Goal: Information Seeking & Learning: Learn about a topic

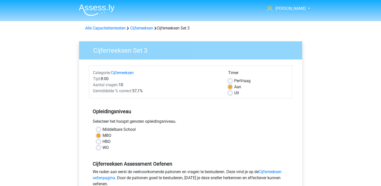
scroll to position [212, 0]
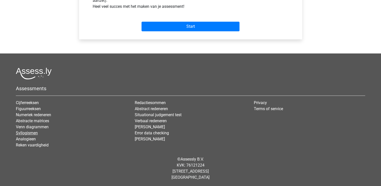
click at [26, 132] on link "Syllogismen" at bounding box center [27, 132] width 22 height 5
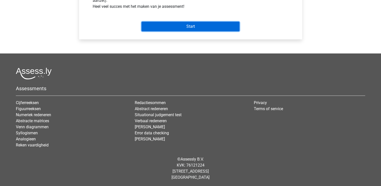
click at [158, 27] on input "Start" at bounding box center [191, 27] width 98 height 10
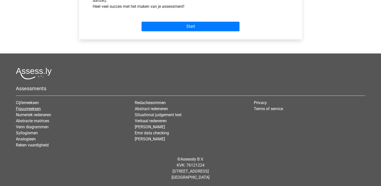
click at [25, 109] on link "Figuurreeksen" at bounding box center [28, 108] width 25 height 5
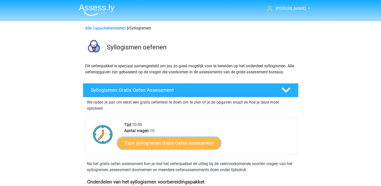
click at [143, 143] on link "Start Syllogismen Gratis Oefen Assessment" at bounding box center [169, 143] width 104 height 12
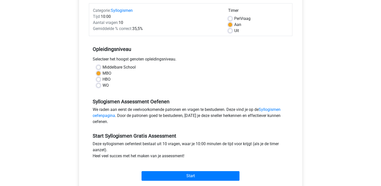
scroll to position [76, 0]
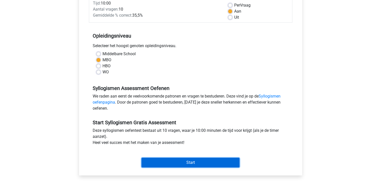
click at [148, 161] on input "Start" at bounding box center [191, 163] width 98 height 10
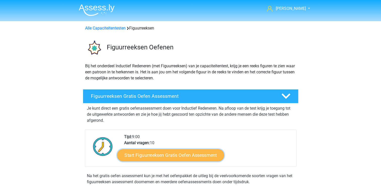
click at [148, 153] on link "Start Figuurreeksen Gratis Oefen Assessment" at bounding box center [170, 155] width 107 height 12
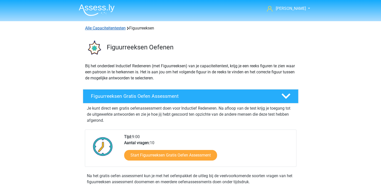
click at [118, 27] on link "Alle Capaciteitentesten" at bounding box center [105, 28] width 41 height 5
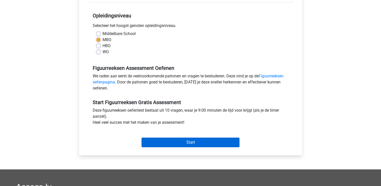
scroll to position [101, 0]
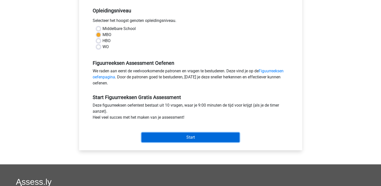
click at [155, 136] on input "Start" at bounding box center [191, 137] width 98 height 10
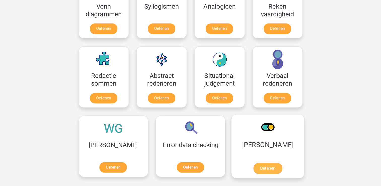
scroll to position [339, 0]
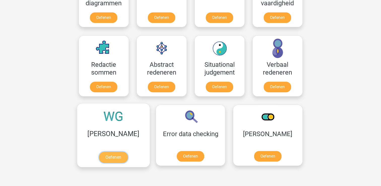
click at [99, 155] on link "Oefenen" at bounding box center [113, 157] width 29 height 11
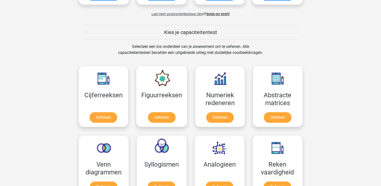
scroll to position [138, 0]
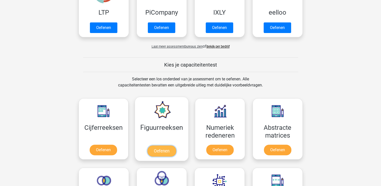
click at [173, 145] on link "Oefenen" at bounding box center [161, 150] width 29 height 11
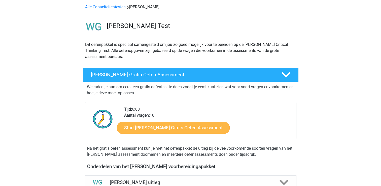
scroll to position [76, 0]
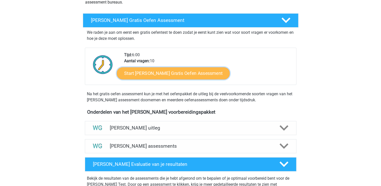
click at [171, 70] on link "Start Watson Glaser Gratis Oefen Assessment" at bounding box center [173, 73] width 113 height 12
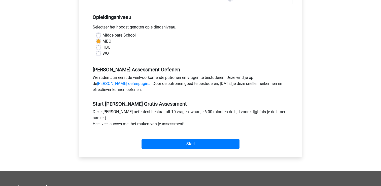
scroll to position [101, 0]
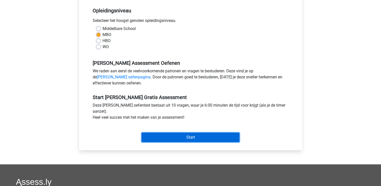
click at [157, 137] on input "Start" at bounding box center [191, 137] width 98 height 10
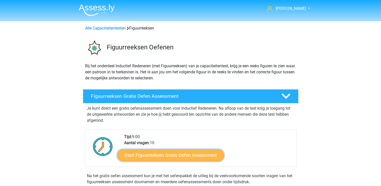
click at [146, 155] on link "Start Figuurreeksen Gratis Oefen Assessment" at bounding box center [170, 155] width 107 height 12
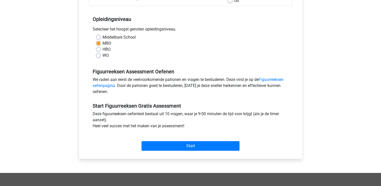
scroll to position [101, 0]
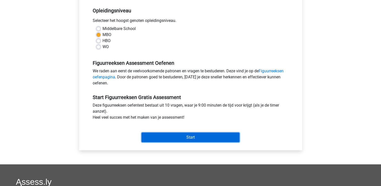
click at [154, 133] on input "Start" at bounding box center [191, 137] width 98 height 10
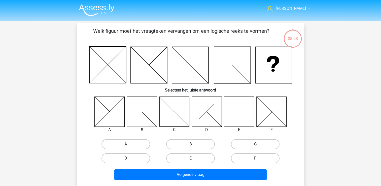
click at [244, 118] on icon at bounding box center [239, 111] width 30 height 30
click at [191, 158] on input "E" at bounding box center [191, 159] width 3 height 3
radio input "true"
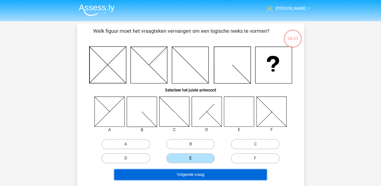
click at [176, 170] on button "Volgende vraag" at bounding box center [190, 174] width 152 height 11
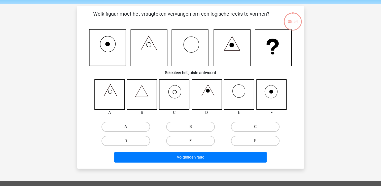
scroll to position [23, 0]
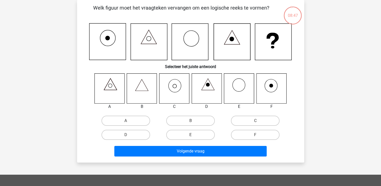
click at [175, 86] on icon at bounding box center [174, 88] width 30 height 30
click at [255, 121] on label "C" at bounding box center [255, 121] width 49 height 10
click at [255, 121] on input "C" at bounding box center [256, 122] width 3 height 3
radio input "true"
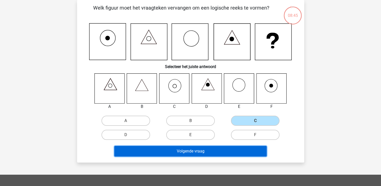
click at [212, 151] on button "Volgende vraag" at bounding box center [190, 151] width 152 height 11
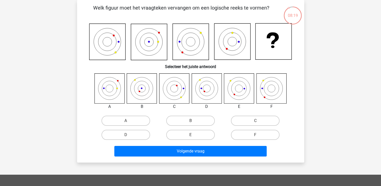
click at [202, 88] on icon at bounding box center [207, 88] width 30 height 30
click at [123, 132] on label "D" at bounding box center [125, 135] width 49 height 10
click at [126, 135] on input "D" at bounding box center [127, 136] width 3 height 3
radio input "true"
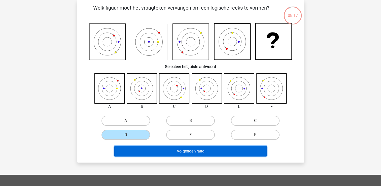
click at [148, 150] on button "Volgende vraag" at bounding box center [190, 151] width 152 height 11
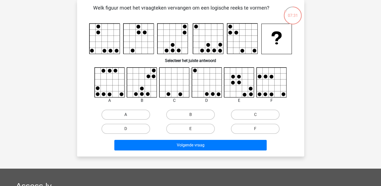
click at [130, 114] on label "A" at bounding box center [125, 115] width 49 height 10
click at [129, 115] on input "A" at bounding box center [127, 116] width 3 height 3
radio input "true"
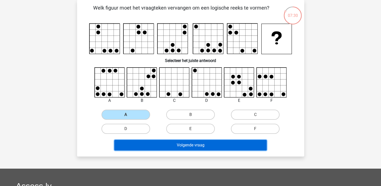
click at [142, 145] on button "Volgende vraag" at bounding box center [190, 145] width 152 height 11
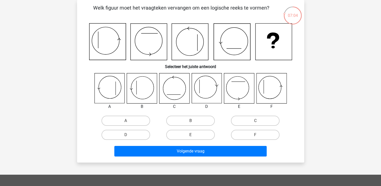
click at [140, 90] on icon at bounding box center [142, 88] width 30 height 30
click at [175, 119] on label "B" at bounding box center [190, 121] width 49 height 10
click at [190, 121] on input "B" at bounding box center [191, 122] width 3 height 3
radio input "true"
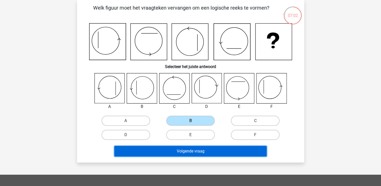
click at [167, 148] on button "Volgende vraag" at bounding box center [190, 151] width 152 height 11
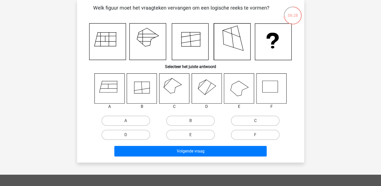
click at [149, 86] on icon at bounding box center [142, 88] width 30 height 30
click at [112, 87] on icon at bounding box center [109, 88] width 30 height 30
click at [127, 120] on label "A" at bounding box center [125, 121] width 49 height 10
click at [127, 121] on input "A" at bounding box center [127, 122] width 3 height 3
radio input "true"
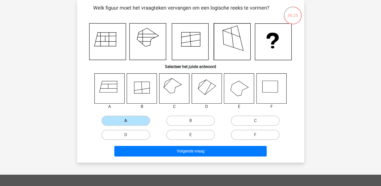
click at [161, 164] on div "Klaas klaasenmargje@hotmail.com Nederlands English" at bounding box center [190, 142] width 381 height 331
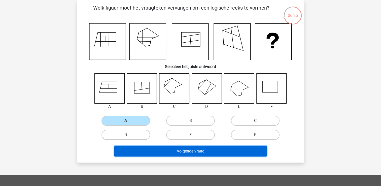
click at [163, 150] on button "Volgende vraag" at bounding box center [190, 151] width 152 height 11
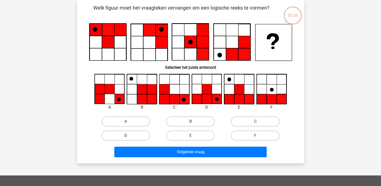
click at [208, 96] on icon at bounding box center [207, 99] width 10 height 10
click at [112, 132] on label "D" at bounding box center [125, 135] width 49 height 10
click at [126, 135] on input "D" at bounding box center [127, 136] width 3 height 3
radio input "true"
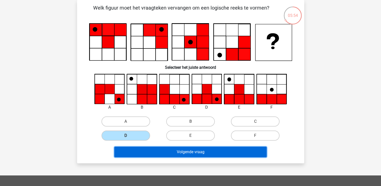
click at [167, 150] on button "Volgende vraag" at bounding box center [190, 152] width 152 height 11
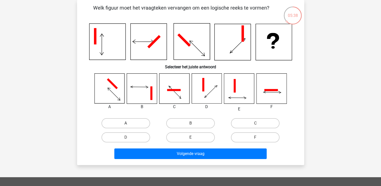
click at [114, 122] on label "A" at bounding box center [125, 123] width 49 height 10
click at [126, 123] on input "A" at bounding box center [127, 124] width 3 height 3
radio input "true"
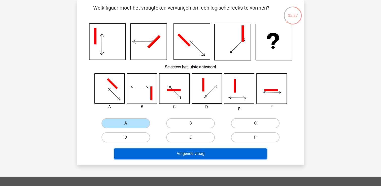
click at [165, 156] on button "Volgende vraag" at bounding box center [190, 153] width 152 height 11
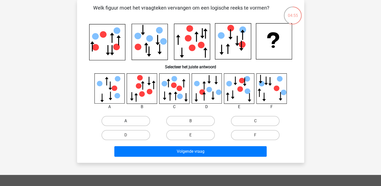
click at [123, 118] on label "A" at bounding box center [125, 121] width 49 height 10
click at [126, 121] on input "A" at bounding box center [127, 122] width 3 height 3
radio input "true"
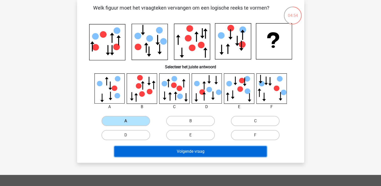
click at [147, 153] on button "Volgende vraag" at bounding box center [190, 151] width 152 height 11
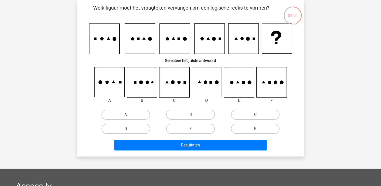
click at [252, 117] on label "C" at bounding box center [255, 115] width 49 height 10
click at [255, 117] on input "C" at bounding box center [256, 116] width 3 height 3
radio input "true"
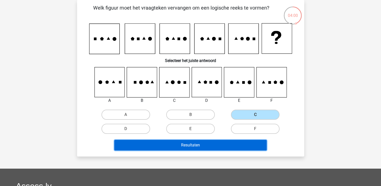
click at [208, 143] on button "Resultaten" at bounding box center [190, 145] width 152 height 11
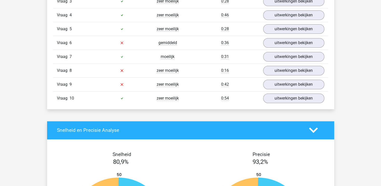
scroll to position [403, 0]
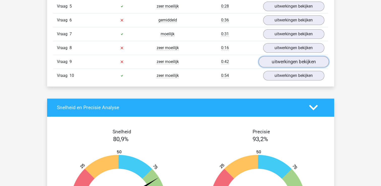
click at [275, 58] on link "uitwerkingen bekijken" at bounding box center [293, 61] width 70 height 11
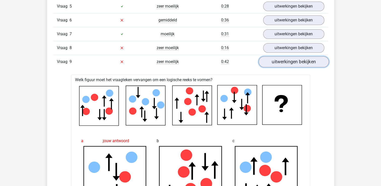
click at [286, 61] on link "uitwerkingen bekijken" at bounding box center [293, 61] width 70 height 11
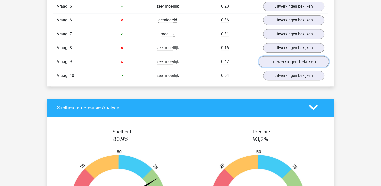
click at [278, 58] on link "uitwerkingen bekijken" at bounding box center [293, 61] width 70 height 11
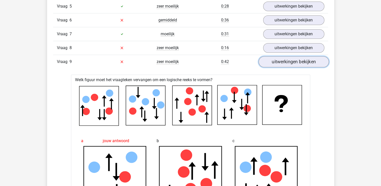
click at [274, 60] on link "uitwerkingen bekijken" at bounding box center [293, 61] width 70 height 11
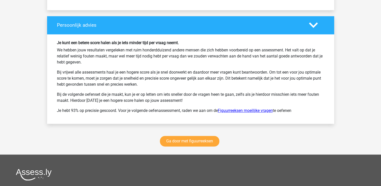
scroll to position [655, 0]
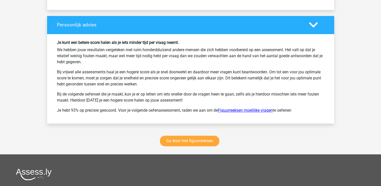
click at [257, 108] on link "Figuurreeksen moeilijke vragen" at bounding box center [245, 110] width 55 height 5
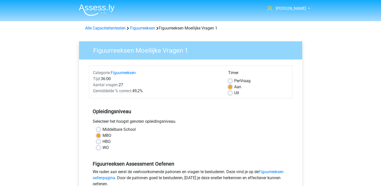
scroll to position [126, 0]
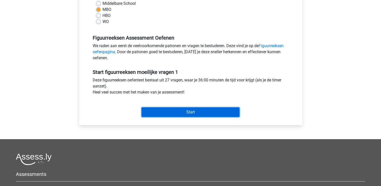
click at [149, 110] on input "Start" at bounding box center [191, 112] width 98 height 10
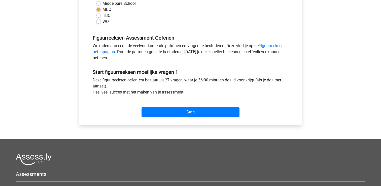
drag, startPoint x: 157, startPoint y: 55, endPoint x: 140, endPoint y: 68, distance: 20.9
drag, startPoint x: 150, startPoint y: 67, endPoint x: 142, endPoint y: 66, distance: 8.1
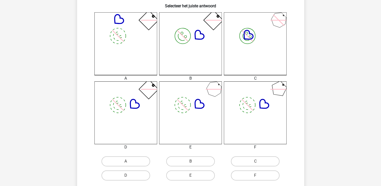
scroll to position [151, 0]
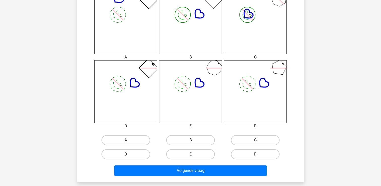
click at [123, 156] on label "D" at bounding box center [125, 154] width 49 height 10
click at [126, 156] on input "D" at bounding box center [127, 155] width 3 height 3
radio input "true"
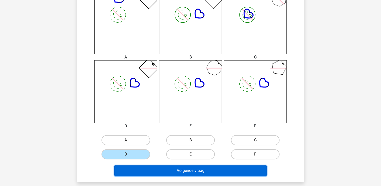
click at [132, 173] on button "Volgende vraag" at bounding box center [190, 170] width 152 height 11
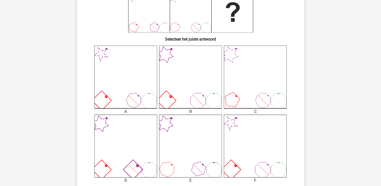
scroll to position [99, 0]
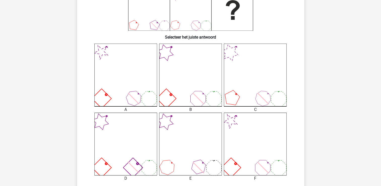
click at [172, 168] on icon at bounding box center [190, 144] width 63 height 63
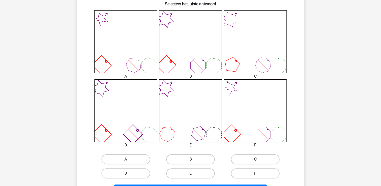
scroll to position [149, 0]
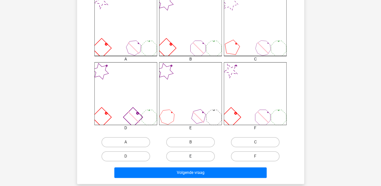
click at [175, 159] on label "E" at bounding box center [190, 156] width 49 height 10
click at [190, 159] on input "E" at bounding box center [191, 157] width 3 height 3
radio input "true"
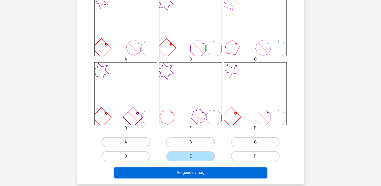
click at [164, 171] on button "Volgende vraag" at bounding box center [190, 172] width 152 height 11
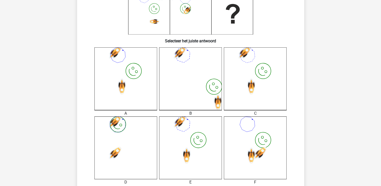
scroll to position [126, 0]
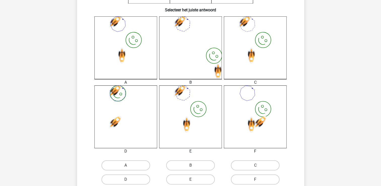
click at [132, 164] on label "A" at bounding box center [125, 165] width 49 height 10
click at [129, 165] on input "A" at bounding box center [127, 166] width 3 height 3
radio input "true"
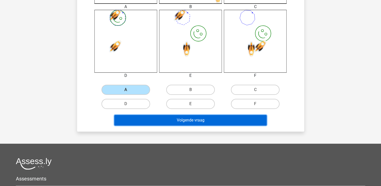
click at [165, 117] on button "Volgende vraag" at bounding box center [190, 120] width 152 height 11
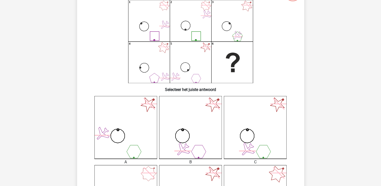
scroll to position [99, 0]
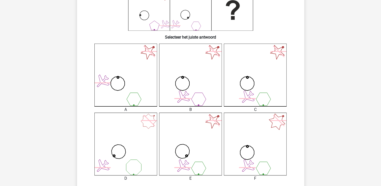
drag, startPoint x: 134, startPoint y: 80, endPoint x: 136, endPoint y: 76, distance: 5.1
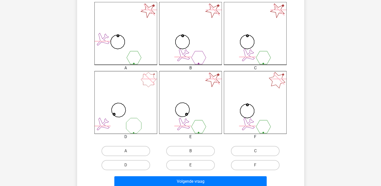
scroll to position [176, 0]
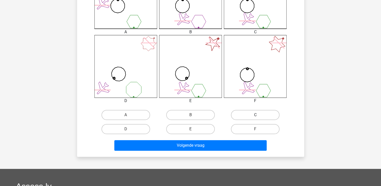
click at [249, 116] on label "C" at bounding box center [255, 115] width 49 height 10
click at [255, 116] on input "C" at bounding box center [256, 116] width 3 height 3
radio input "true"
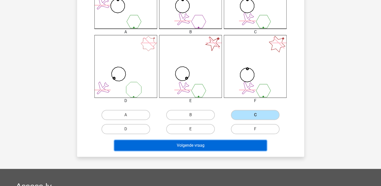
click at [209, 145] on button "Volgende vraag" at bounding box center [190, 145] width 152 height 11
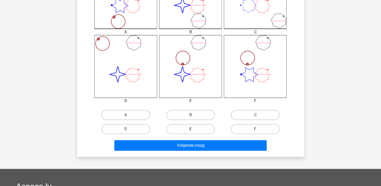
click at [202, 127] on label "E" at bounding box center [190, 129] width 49 height 10
click at [194, 129] on input "E" at bounding box center [191, 130] width 3 height 3
radio input "true"
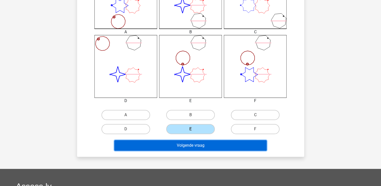
click at [200, 141] on button "Volgende vraag" at bounding box center [190, 145] width 152 height 11
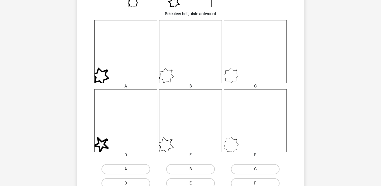
scroll to position [149, 0]
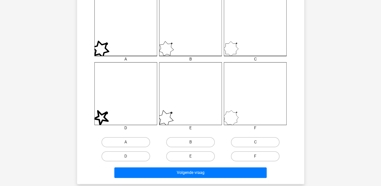
click at [238, 157] on label "F" at bounding box center [255, 156] width 49 height 10
click at [255, 157] on input "F" at bounding box center [256, 157] width 3 height 3
radio input "true"
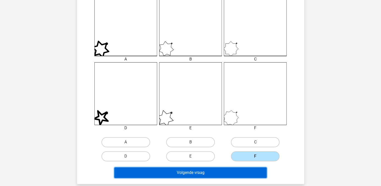
click at [216, 173] on button "Volgende vraag" at bounding box center [190, 172] width 152 height 11
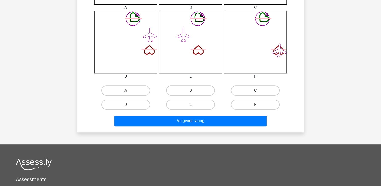
scroll to position [201, 0]
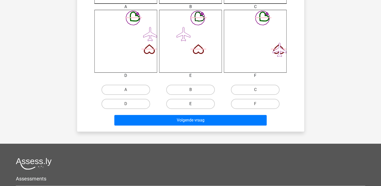
click at [196, 105] on label "E" at bounding box center [190, 104] width 49 height 10
click at [194, 105] on input "E" at bounding box center [191, 105] width 3 height 3
radio input "true"
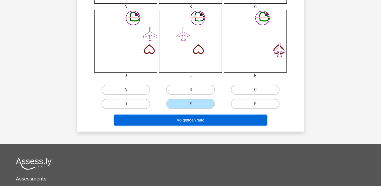
click at [184, 122] on button "Volgende vraag" at bounding box center [190, 120] width 152 height 11
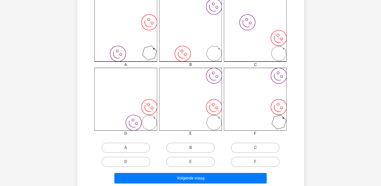
scroll to position [174, 0]
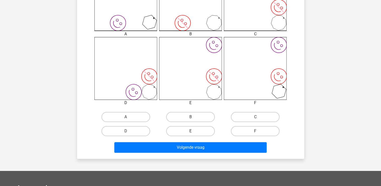
click at [181, 126] on label "E" at bounding box center [190, 131] width 49 height 10
click at [190, 131] on input "E" at bounding box center [191, 132] width 3 height 3
radio input "true"
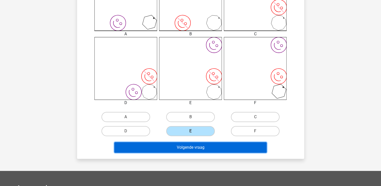
click at [196, 149] on button "Volgende vraag" at bounding box center [190, 147] width 152 height 11
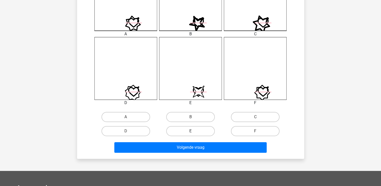
click at [194, 133] on label "E" at bounding box center [190, 131] width 49 height 10
click at [194, 133] on input "E" at bounding box center [191, 132] width 3 height 3
radio input "true"
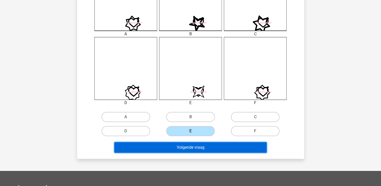
click at [194, 144] on button "Volgende vraag" at bounding box center [190, 147] width 152 height 11
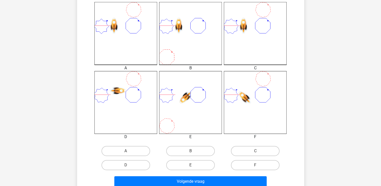
scroll to position [149, 0]
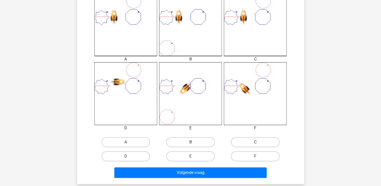
click at [186, 139] on label "B" at bounding box center [190, 142] width 49 height 10
click at [190, 142] on input "B" at bounding box center [191, 143] width 3 height 3
radio input "true"
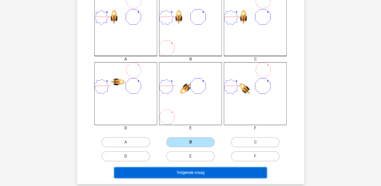
click at [187, 169] on button "Volgende vraag" at bounding box center [190, 172] width 152 height 11
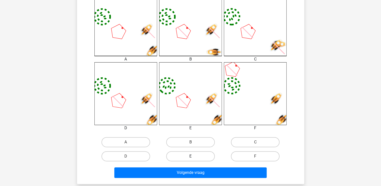
click at [194, 154] on label "E" at bounding box center [190, 156] width 49 height 10
click at [194, 156] on input "E" at bounding box center [191, 157] width 3 height 3
radio input "true"
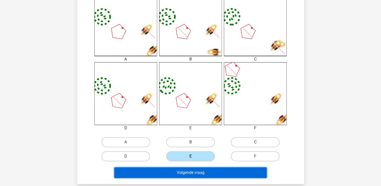
click at [197, 171] on button "Volgende vraag" at bounding box center [190, 172] width 152 height 11
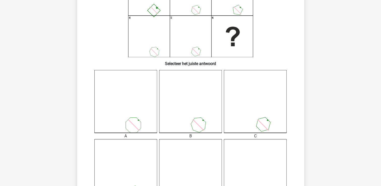
scroll to position [74, 0]
